Goal: Transaction & Acquisition: Purchase product/service

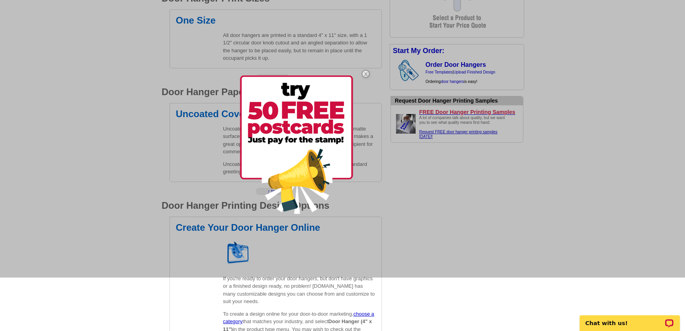
scroll to position [296, 0]
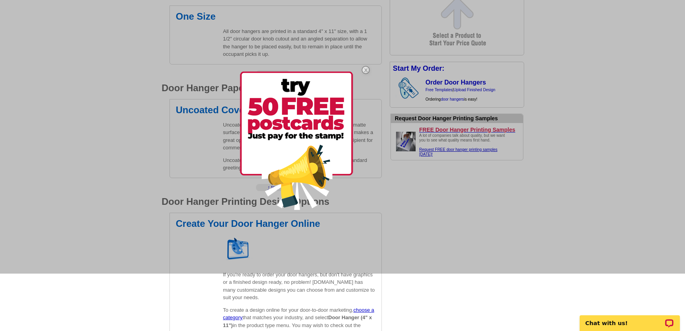
click at [437, 211] on div at bounding box center [342, 108] width 685 height 331
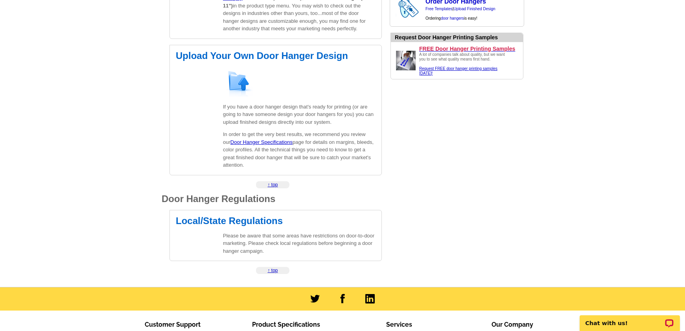
scroll to position [616, 0]
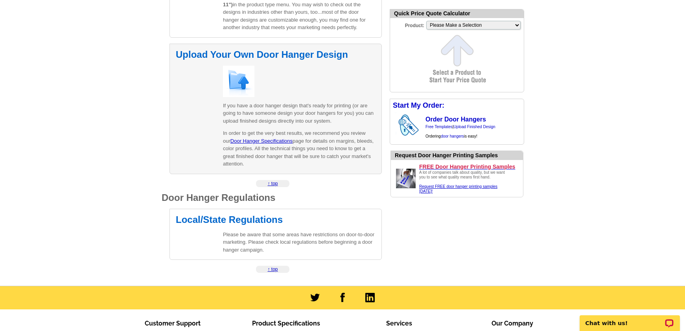
click at [239, 86] on img at bounding box center [238, 81] width 31 height 31
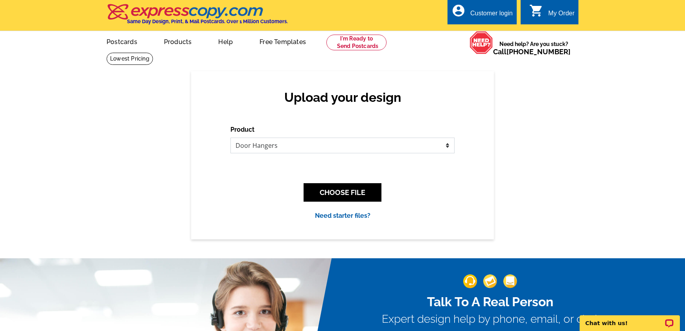
click at [274, 147] on select "Please select the type of file... Postcards Business Cards Letters and flyers G…" at bounding box center [342, 146] width 224 height 16
click at [332, 194] on button "CHOOSE FILE" at bounding box center [342, 192] width 78 height 18
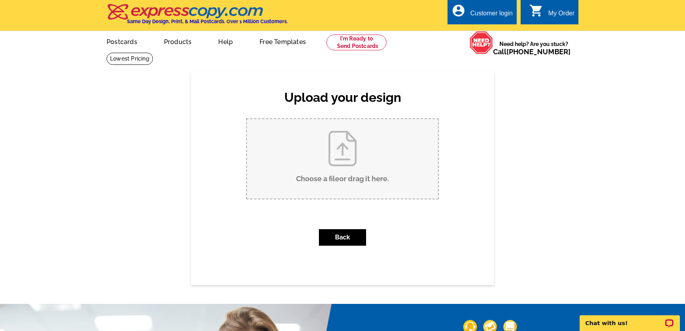
click at [337, 158] on input "Choose a file or drag it here ." at bounding box center [342, 158] width 191 height 79
type input "C:\fakepath\1_PDFsam_Branded-%7C-Buyer-Door-Hanger-%7C-3.25-x-8in-2025-08-15T14…"
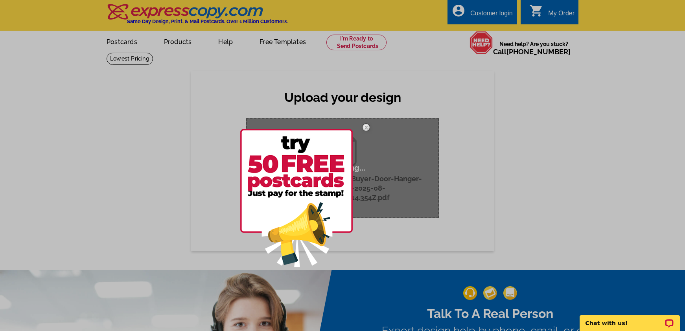
click at [481, 220] on div at bounding box center [342, 165] width 685 height 331
click at [382, 191] on div at bounding box center [342, 165] width 685 height 331
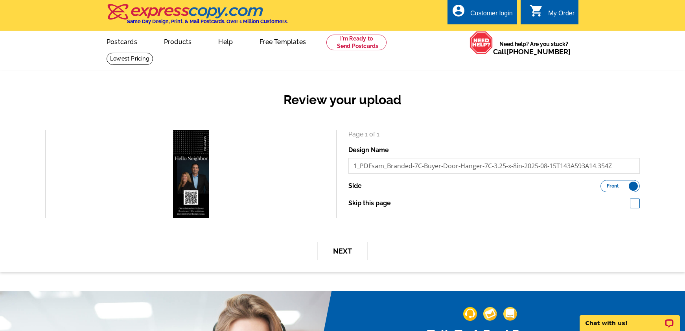
click at [345, 252] on button "Next" at bounding box center [342, 251] width 51 height 18
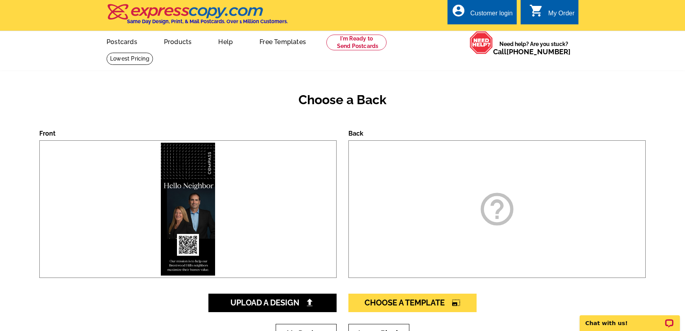
click at [494, 219] on icon "help_outline" at bounding box center [496, 208] width 39 height 39
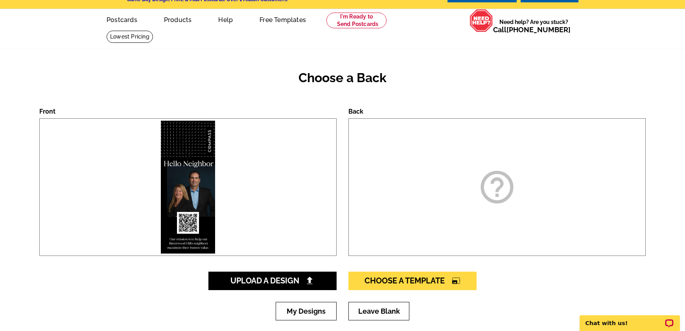
scroll to position [16, 0]
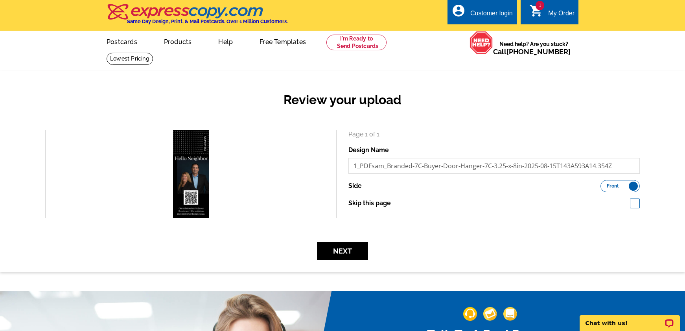
click at [626, 186] on label "Front Back" at bounding box center [619, 186] width 39 height 12
click at [604, 184] on input "Front Back" at bounding box center [604, 184] width 0 height 0
click at [624, 182] on label "Front Back" at bounding box center [619, 186] width 39 height 12
click at [604, 184] on input "Front Back" at bounding box center [604, 184] width 0 height 0
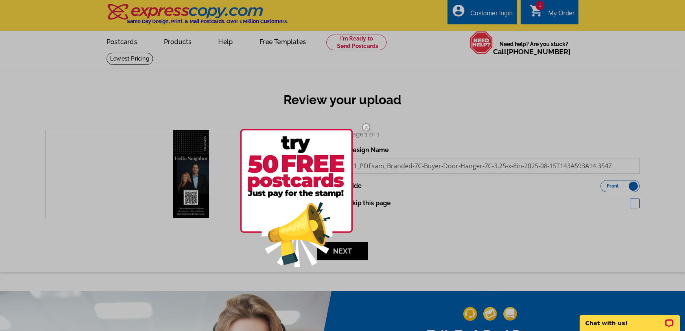
drag, startPoint x: 390, startPoint y: 138, endPoint x: 380, endPoint y: 144, distance: 12.0
click at [390, 138] on div at bounding box center [342, 165] width 685 height 331
click at [366, 128] on img at bounding box center [365, 127] width 23 height 23
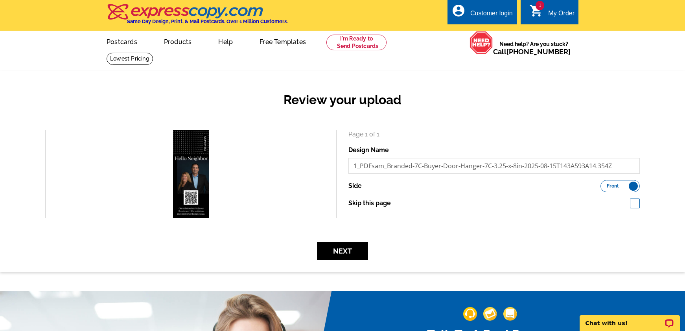
click at [283, 178] on div "search" at bounding box center [191, 174] width 290 height 88
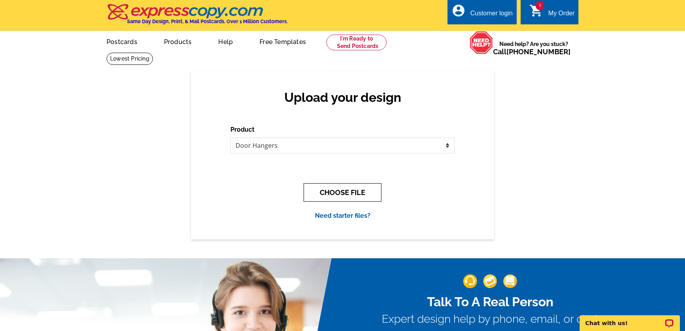
click at [340, 196] on button "CHOOSE FILE" at bounding box center [342, 192] width 78 height 18
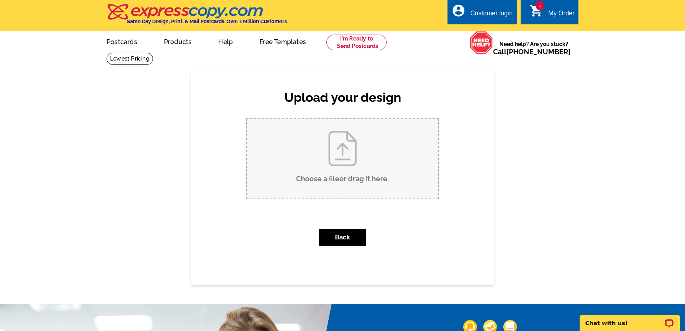
click at [343, 171] on input "Choose a file or drag it here ." at bounding box center [342, 158] width 191 height 79
type input "C:\fakepath\Branded-%7C-Buyer-Door-Hanger-%7C-3.25-x-8in-2025-08-15T14%3A59%3A1…"
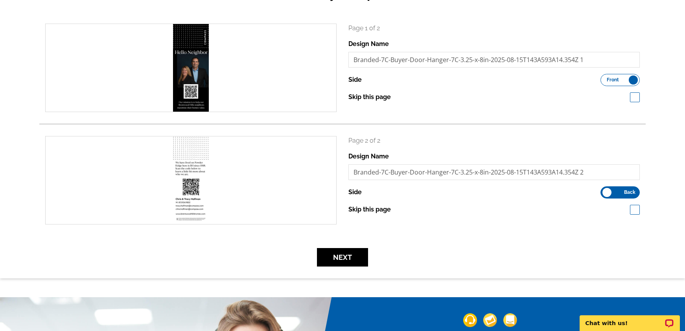
scroll to position [112, 0]
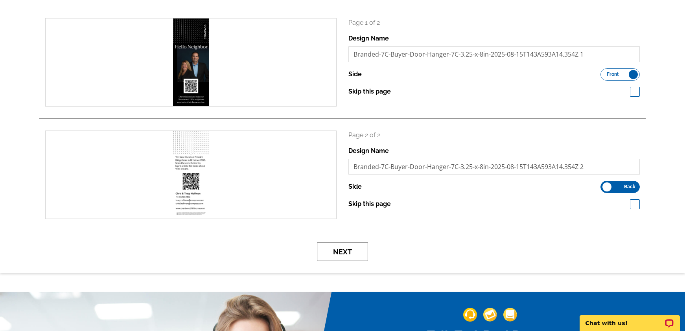
click at [347, 254] on button "Next" at bounding box center [342, 251] width 51 height 18
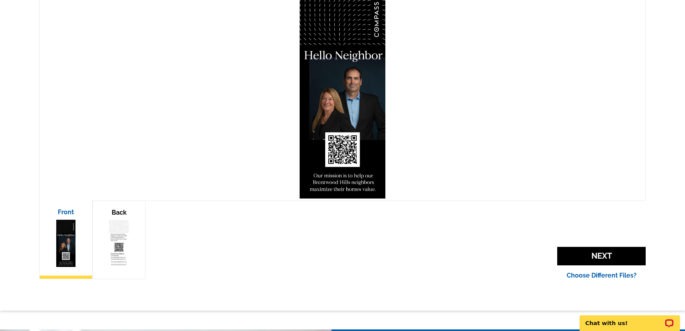
scroll to position [145, 0]
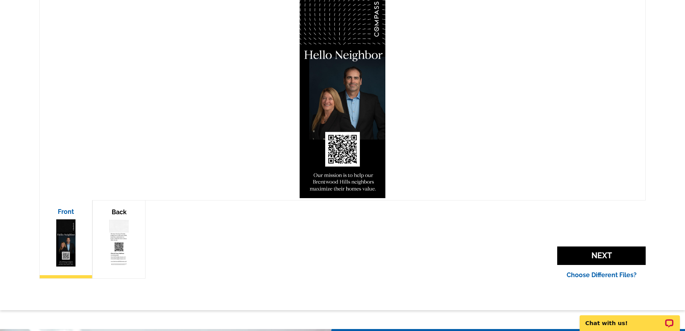
click at [140, 248] on div "Back" at bounding box center [118, 239] width 53 height 79
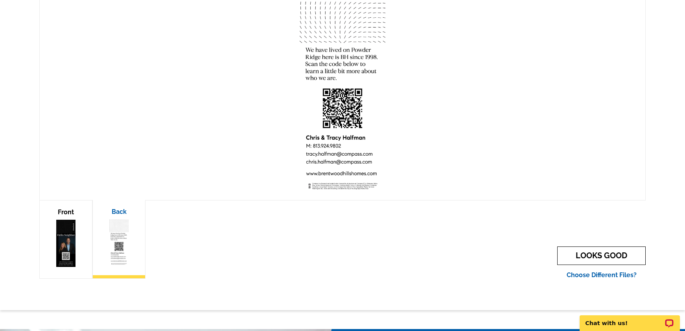
click at [582, 257] on link "LOOKS GOOD" at bounding box center [601, 255] width 88 height 18
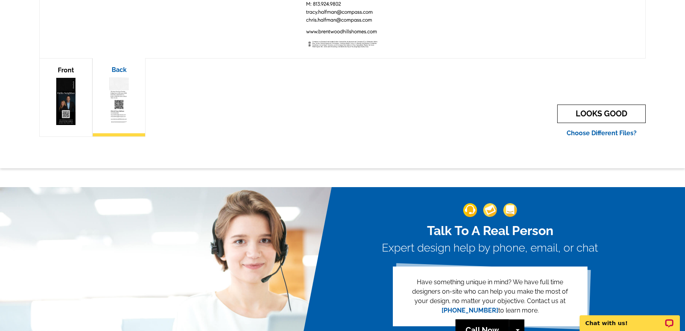
scroll to position [286, 0]
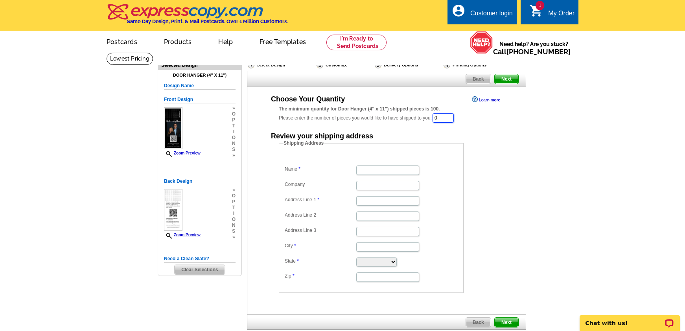
click at [452, 121] on input "0" at bounding box center [442, 117] width 21 height 9
drag, startPoint x: 452, startPoint y: 121, endPoint x: 422, endPoint y: 120, distance: 29.9
click at [422, 120] on div "The minimum quantity for Door Hanger (4" x 11") shipped pieces is 100. Please e…" at bounding box center [386, 114] width 215 height 18
type input "250"
click at [483, 138] on div "Review your shipping address" at bounding box center [386, 136] width 247 height 8
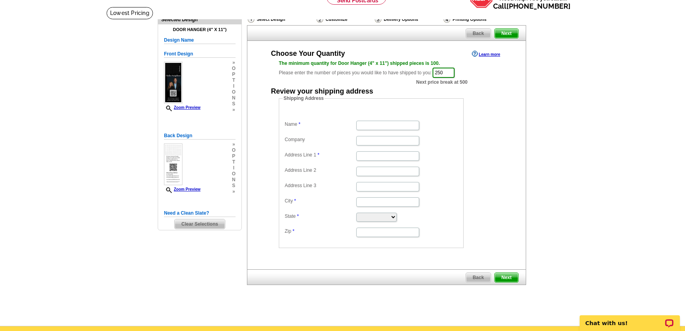
scroll to position [42, 0]
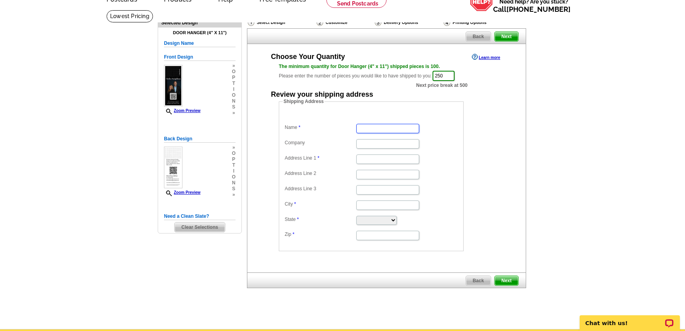
click at [369, 131] on input "Name" at bounding box center [387, 128] width 63 height 9
type input "CHRISTOPHER THOMAS HALFMAN"
type input "1715 Powder Ridge Drive"
type input "VALRICO"
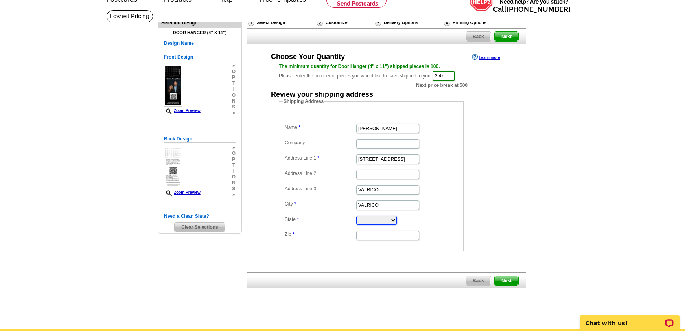
select select "FL"
type input "33594"
drag, startPoint x: 396, startPoint y: 127, endPoint x: 418, endPoint y: 130, distance: 22.6
click at [418, 130] on dd "CHRISTOPHER THOMAS HALFMAN" at bounding box center [371, 128] width 177 height 12
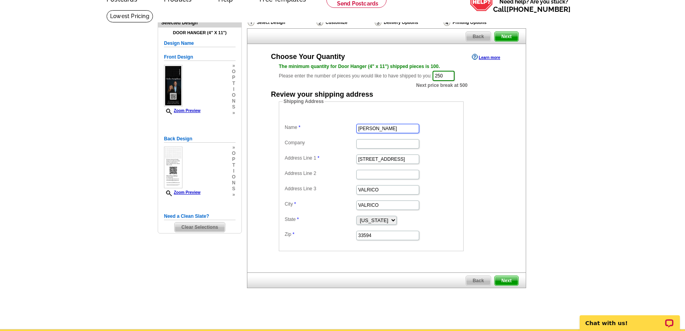
type input "CHRISTOPHER HALFMAN"
click at [440, 171] on dd at bounding box center [371, 174] width 177 height 12
drag, startPoint x: 392, startPoint y: 191, endPoint x: 343, endPoint y: 182, distance: 49.8
click at [343, 183] on dd "VALRICO" at bounding box center [371, 189] width 177 height 12
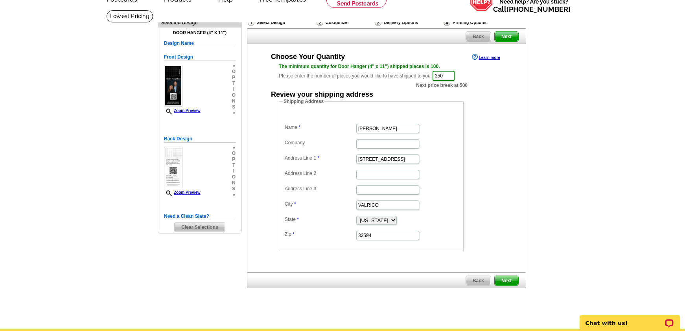
click at [440, 182] on dl "Name CHRISTOPHER HALFMAN Company Address Line 1 1715 Powder Ridge Drive Address…" at bounding box center [371, 176] width 177 height 129
click at [510, 282] on span "Next" at bounding box center [506, 280] width 24 height 9
